Goal: Feedback & Contribution: Contribute content

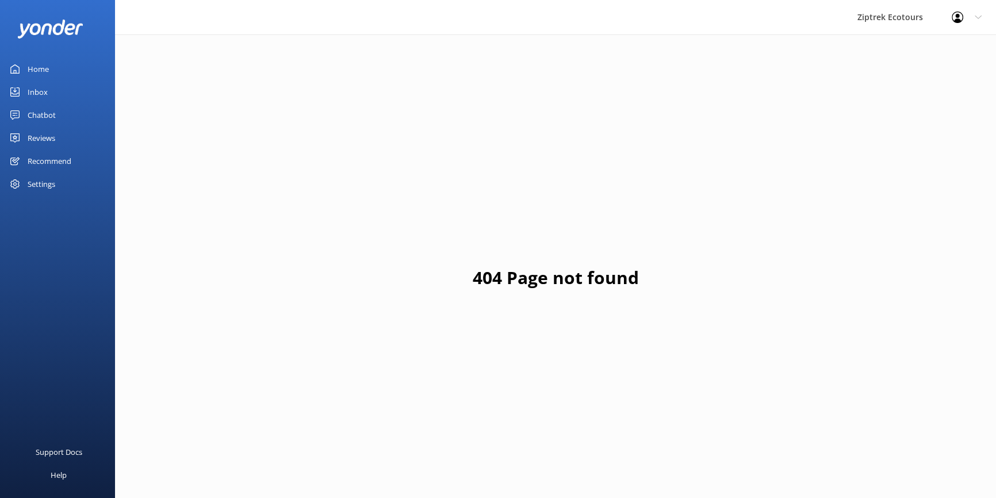
click at [70, 139] on link "Reviews" at bounding box center [57, 137] width 115 height 23
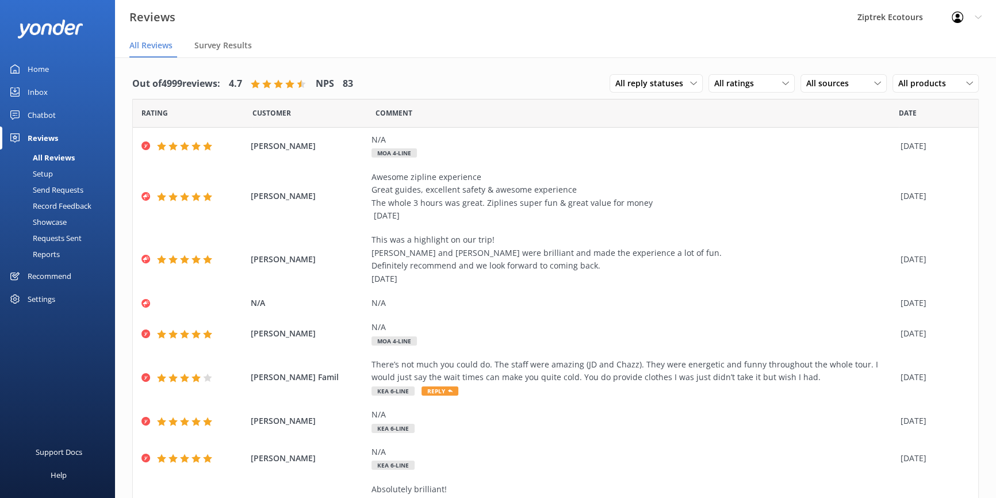
click at [87, 206] on div "Record Feedback" at bounding box center [49, 206] width 84 height 16
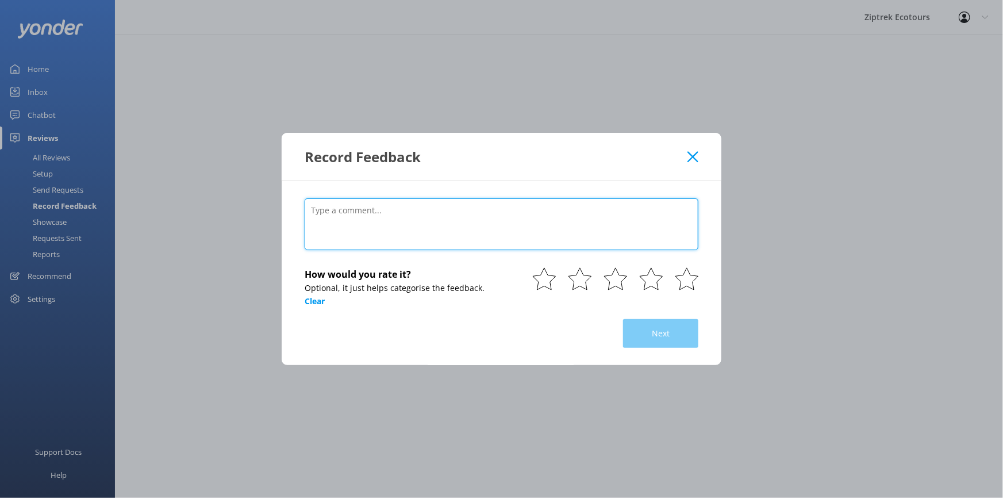
drag, startPoint x: 439, startPoint y: 218, endPoint x: 444, endPoint y: 218, distance: 5.8
click at [440, 218] on textarea at bounding box center [502, 224] width 394 height 52
paste textarea "[PERSON_NAME]"
type textarea "[PERSON_NAME]"
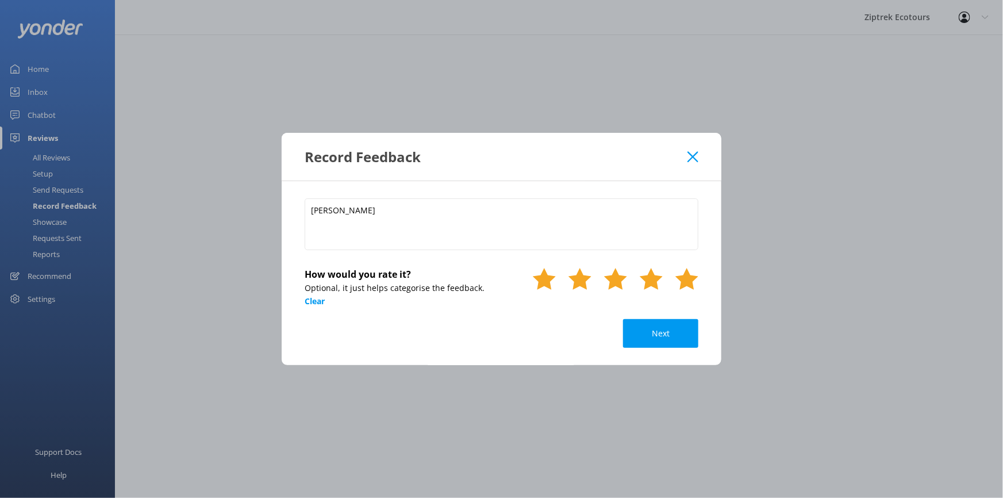
click at [689, 274] on use at bounding box center [686, 279] width 23 height 22
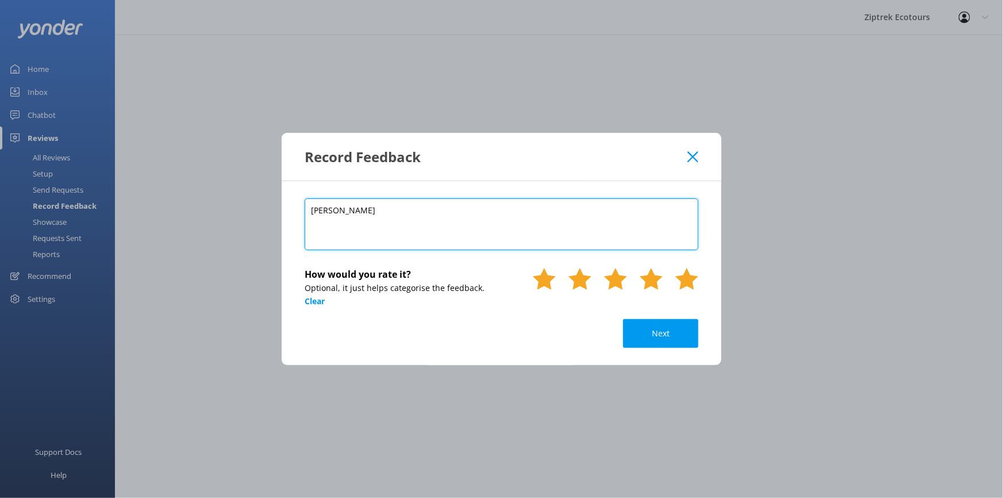
click at [628, 206] on textarea "[PERSON_NAME]" at bounding box center [502, 224] width 394 height 52
drag, startPoint x: 445, startPoint y: 213, endPoint x: 267, endPoint y: 207, distance: 178.3
click at [267, 207] on div "Record Feedback [PERSON_NAME] How would you rate it? Optional, it just helps ca…" at bounding box center [501, 249] width 1003 height 498
paste textarea "[DATE]"
click at [324, 218] on textarea "[DATE]" at bounding box center [502, 224] width 394 height 52
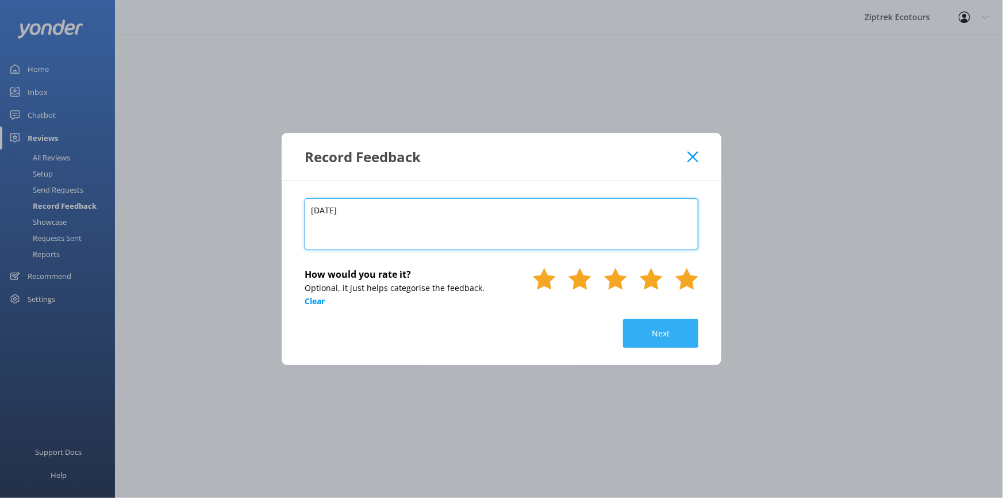
type textarea "[DATE]"
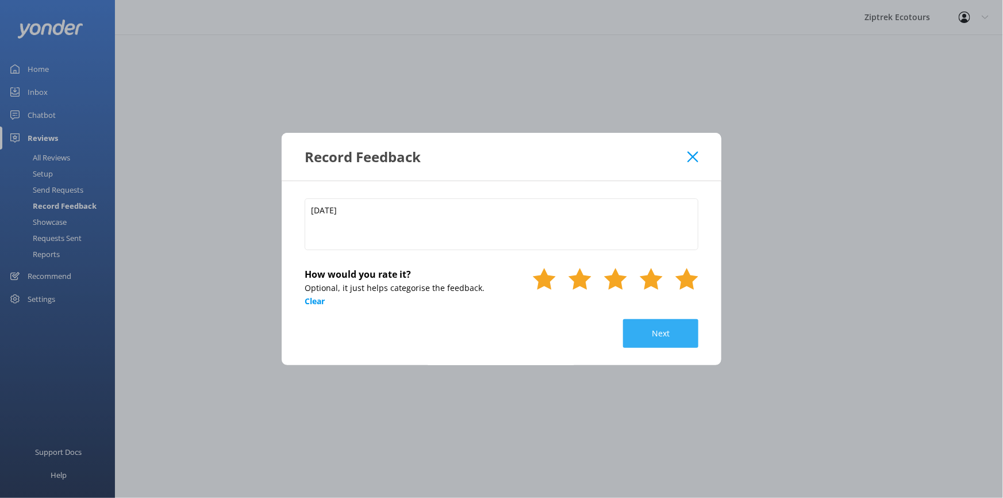
click at [687, 326] on button "Next" at bounding box center [660, 333] width 75 height 29
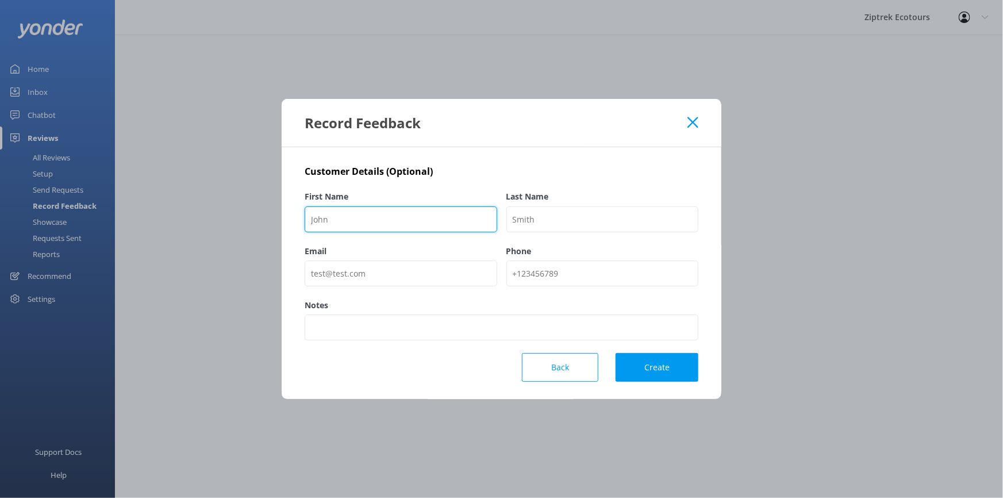
click at [383, 228] on input "First Name" at bounding box center [401, 219] width 193 height 26
paste input "[PERSON_NAME]"
type input "[PERSON_NAME]"
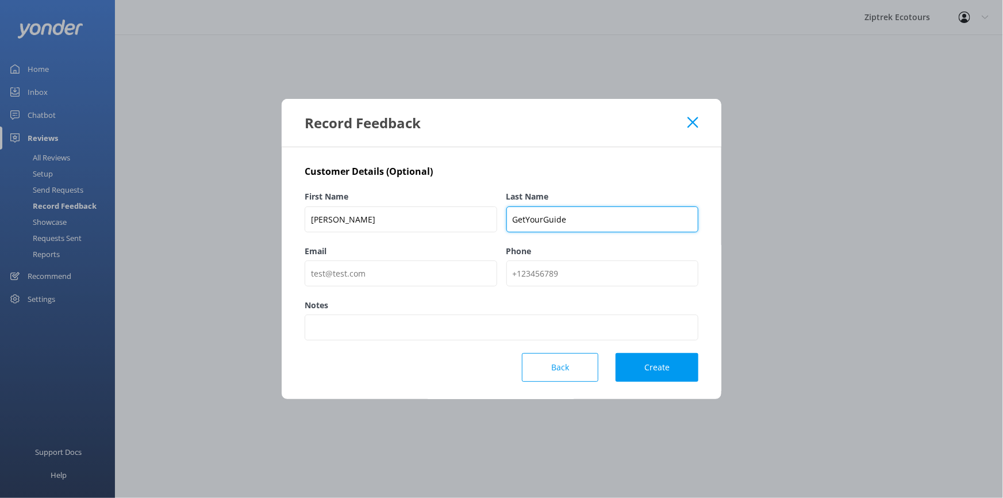
type input "GetYourGuide"
click at [674, 364] on button "Create" at bounding box center [657, 367] width 83 height 29
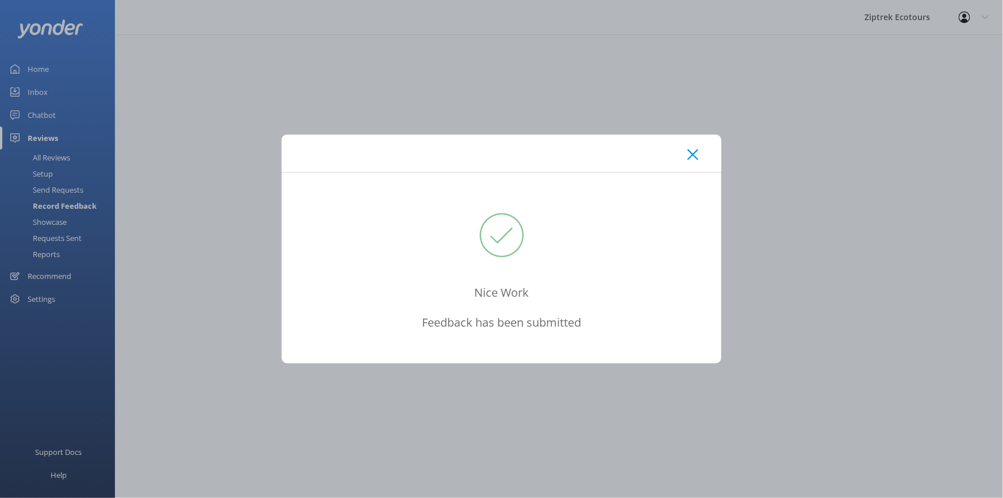
click at [702, 167] on div at bounding box center [502, 152] width 440 height 37
click at [693, 162] on div at bounding box center [502, 152] width 440 height 37
click at [690, 156] on use at bounding box center [692, 154] width 11 height 11
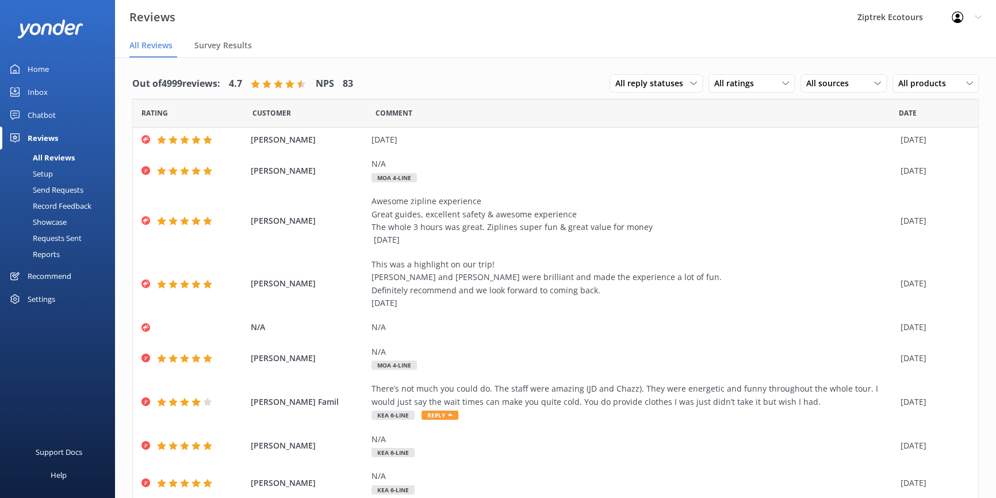
click at [68, 205] on div "Record Feedback" at bounding box center [49, 206] width 84 height 16
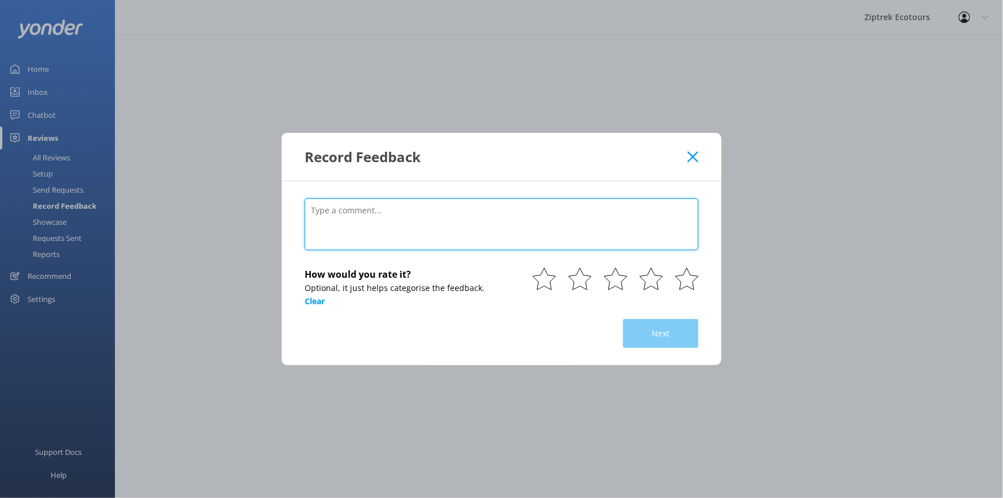
click at [536, 230] on textarea at bounding box center [502, 224] width 394 height 52
paste textarea "Shaz and [PERSON_NAME] slayed the house down and make it such a great experienc…"
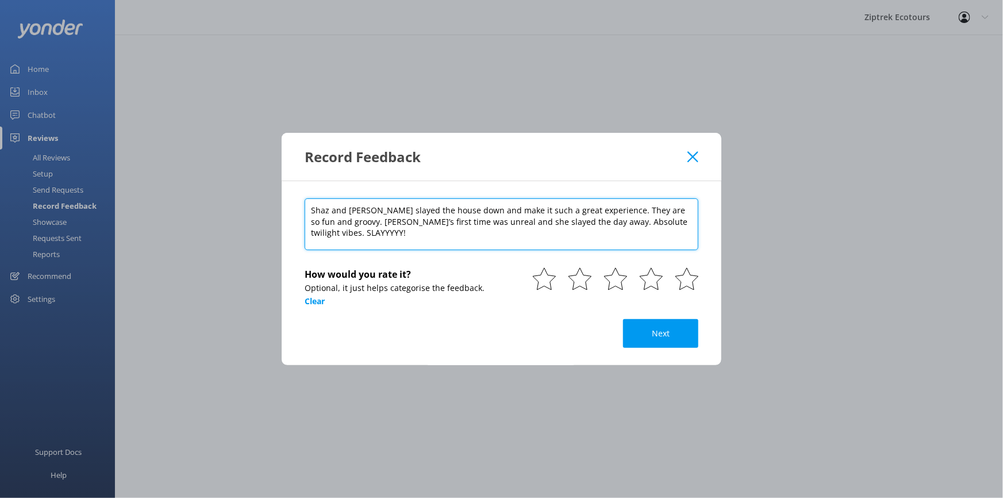
paste textarea "[DATE]"
click at [449, 235] on textarea "Shaz and [PERSON_NAME] slayed the house down and make it such a great experienc…" at bounding box center [502, 224] width 394 height 52
click at [326, 231] on textarea "Shaz and [PERSON_NAME] slayed the house down and make it such a great experienc…" at bounding box center [502, 224] width 394 height 52
click at [323, 233] on textarea "Shaz and [PERSON_NAME] slayed the house down and make it such a great experienc…" at bounding box center [502, 224] width 394 height 52
type textarea "Shaz and [PERSON_NAME] slayed the house down and make it such a great experienc…"
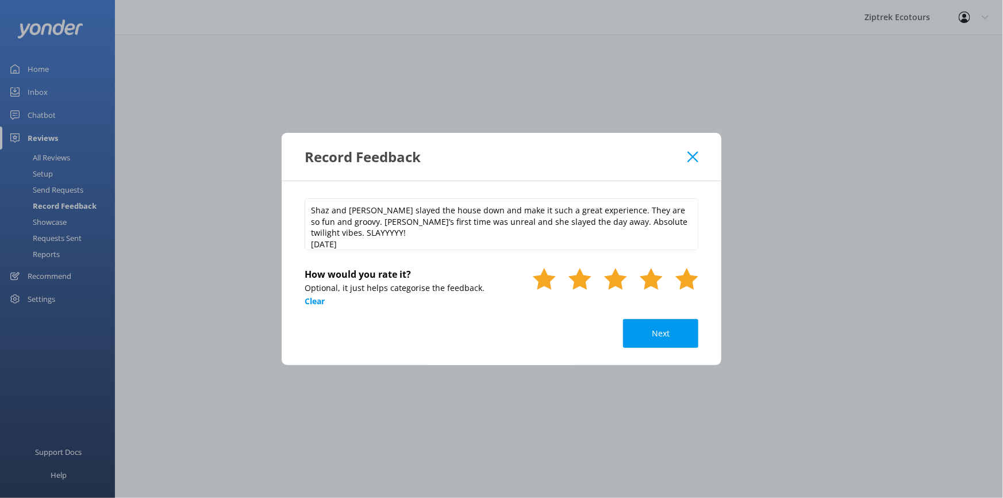
click at [694, 277] on use at bounding box center [686, 279] width 23 height 22
click at [667, 326] on button "Next" at bounding box center [660, 333] width 75 height 29
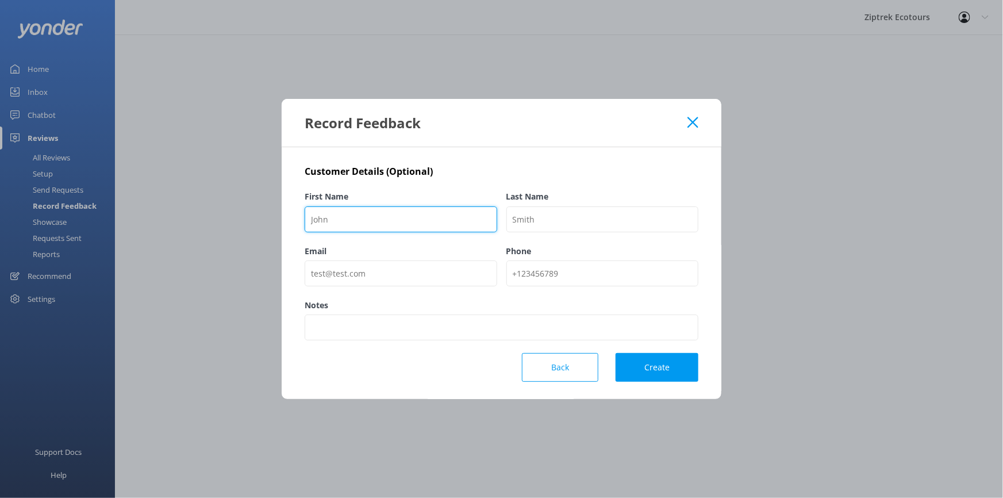
click at [362, 216] on input "First Name" at bounding box center [401, 219] width 193 height 26
paste input "GetYourGuide traveler"
drag, startPoint x: 364, startPoint y: 216, endPoint x: 459, endPoint y: 217, distance: 94.8
click at [459, 217] on input "GetYourGuide traveler" at bounding box center [401, 219] width 193 height 26
type input "GetYourGuide"
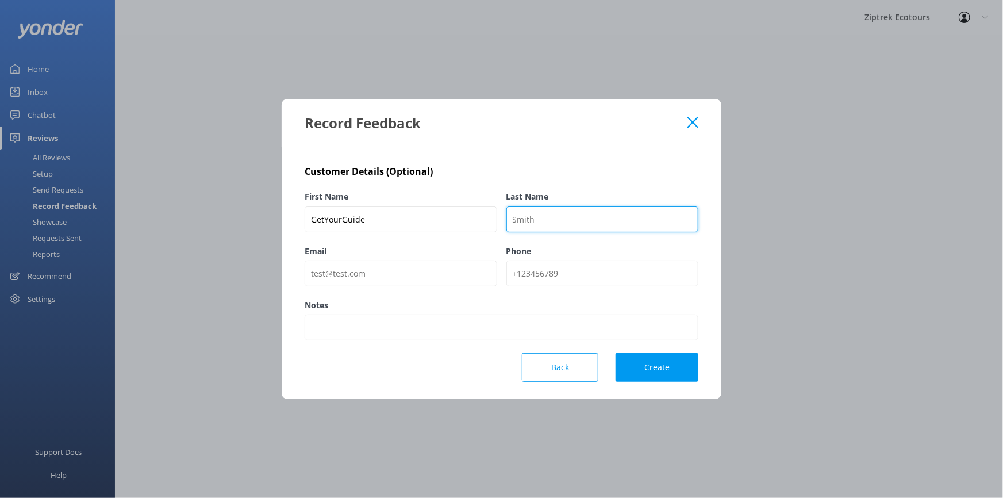
click at [574, 221] on input "Last Name" at bounding box center [602, 219] width 193 height 26
paste input "traveler"
type input "Traveler"
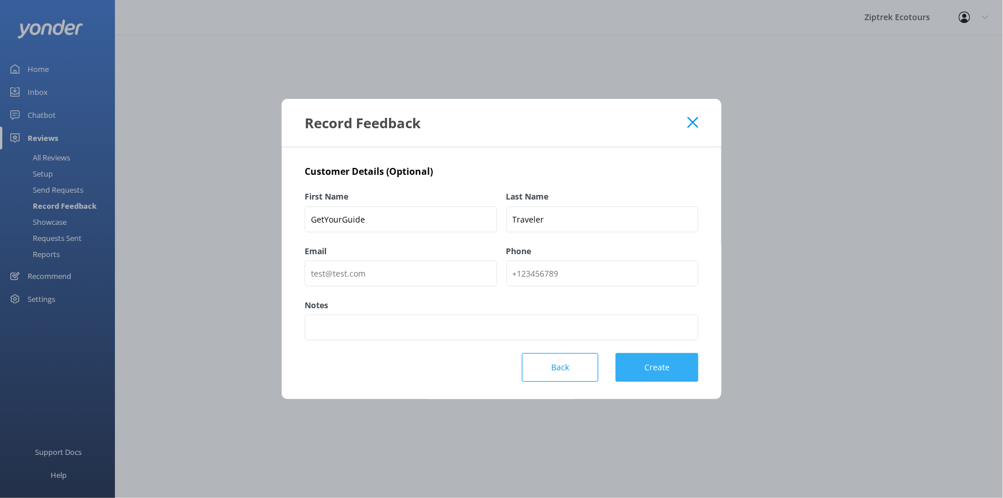
click at [650, 368] on button "Create" at bounding box center [657, 367] width 83 height 29
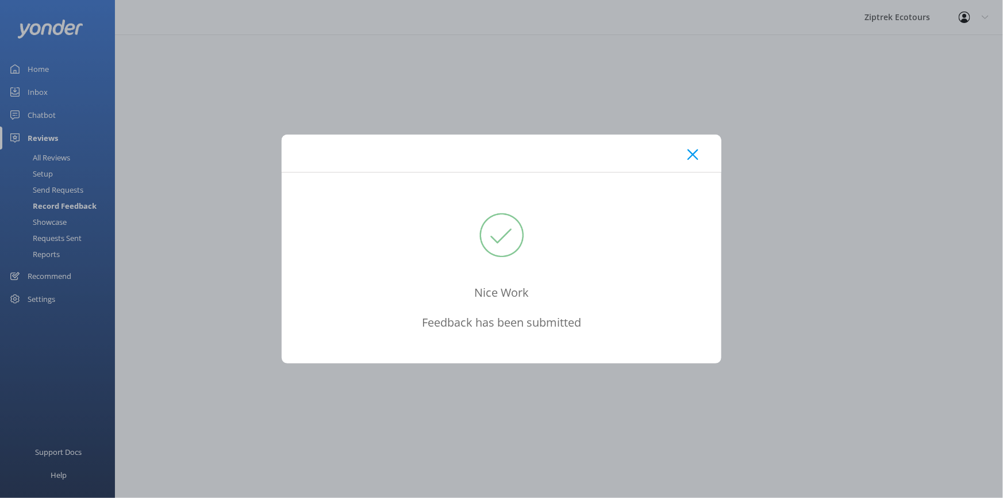
click at [694, 153] on use at bounding box center [692, 154] width 11 height 11
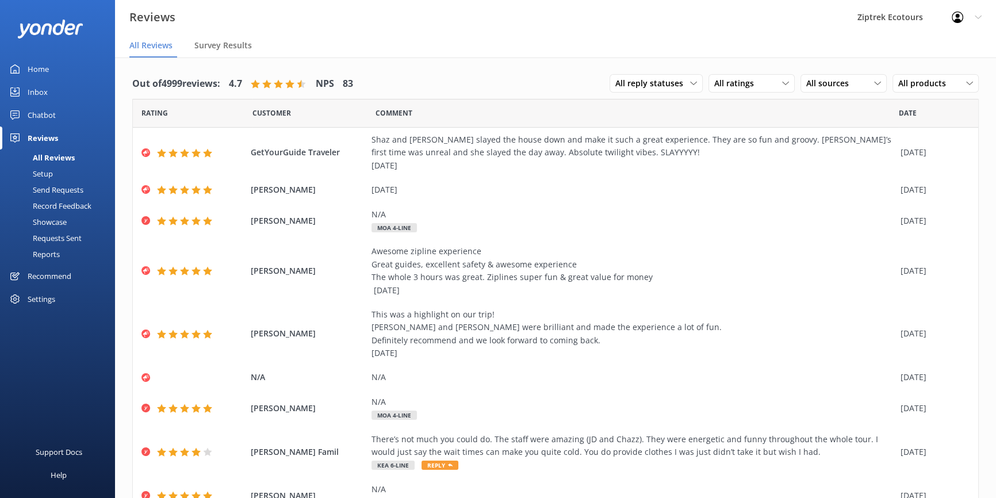
click at [49, 143] on div "Reviews" at bounding box center [43, 137] width 30 height 23
